Goal: Information Seeking & Learning: Check status

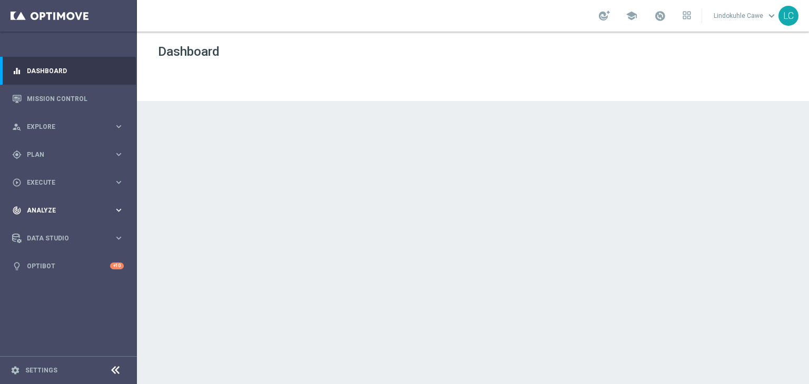
click at [54, 216] on div "track_changes Analyze keyboard_arrow_right" at bounding box center [68, 210] width 136 height 28
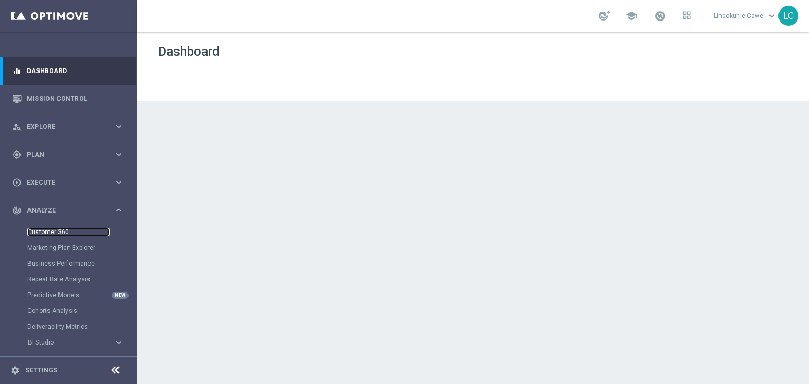
click at [54, 233] on link "Customer 360" at bounding box center [68, 232] width 82 height 8
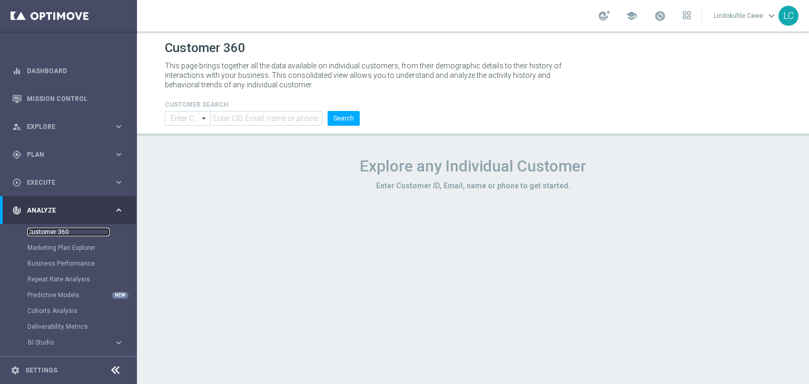
type input "Contains"
click at [246, 123] on input "text" at bounding box center [266, 118] width 112 height 15
paste input "598841633945722"
type input "598841633945722"
click at [335, 117] on button "Search" at bounding box center [343, 118] width 32 height 15
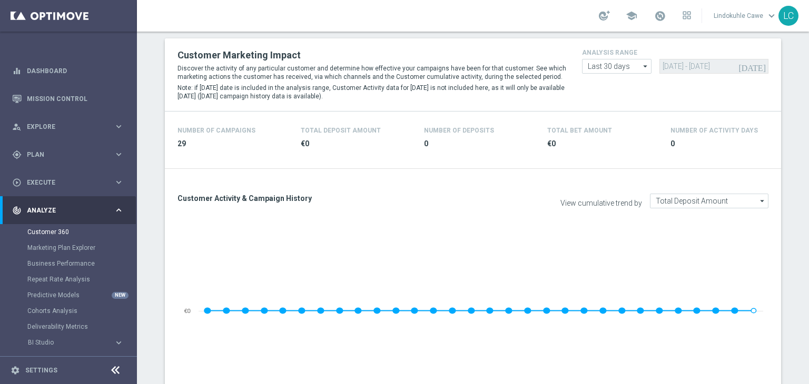
scroll to position [474, 0]
